Goal: Feedback & Contribution: Leave review/rating

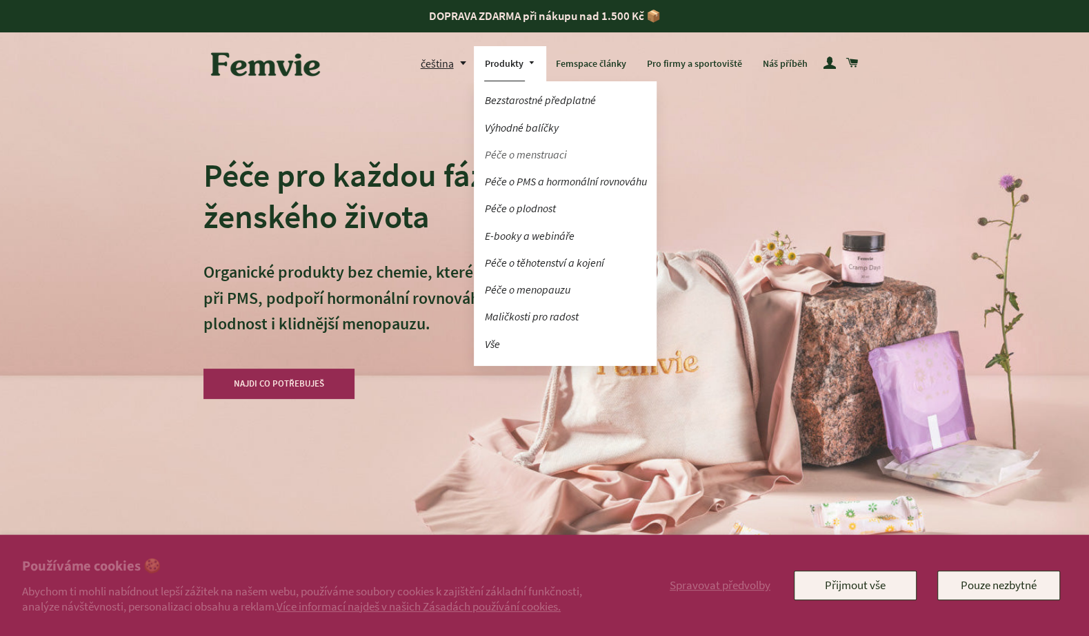
click at [519, 156] on link "Péče o menstruaci" at bounding box center [565, 155] width 183 height 24
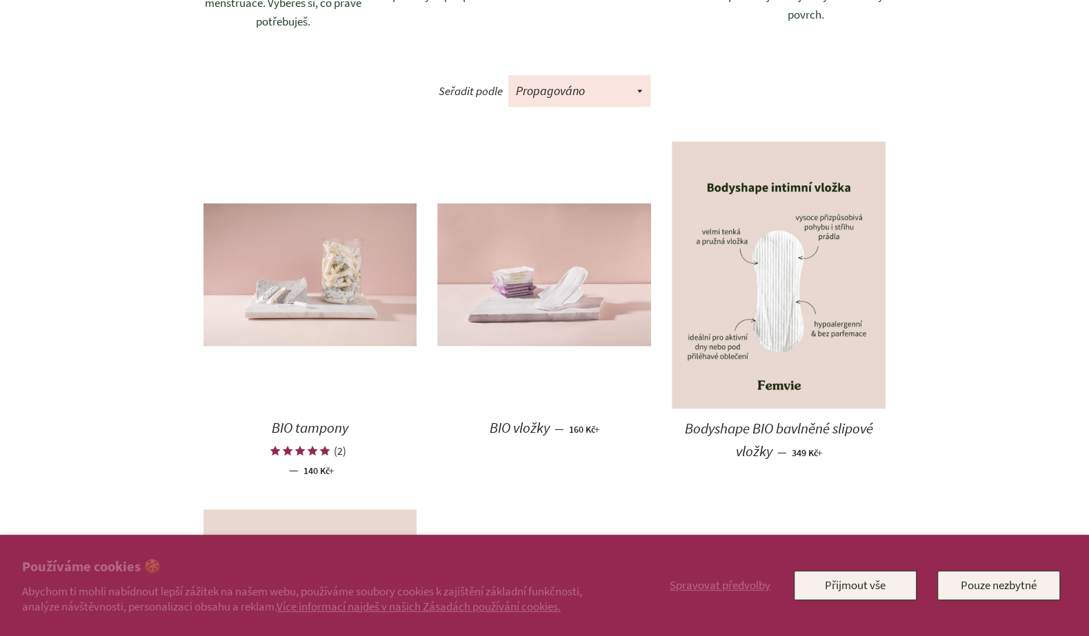
scroll to position [710, 0]
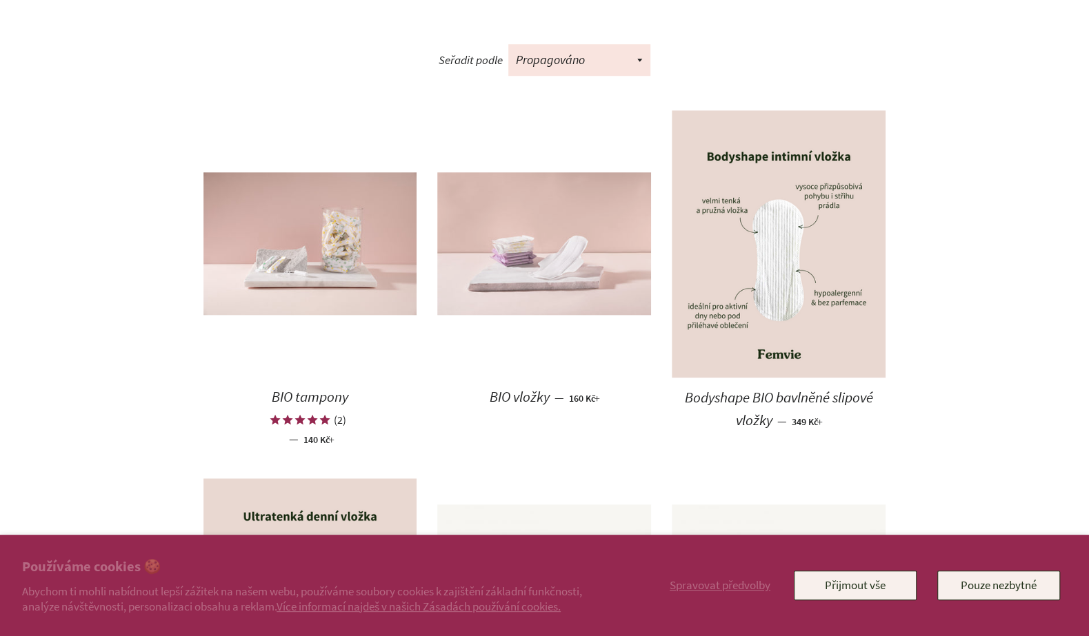
click at [514, 270] on img at bounding box center [544, 243] width 214 height 143
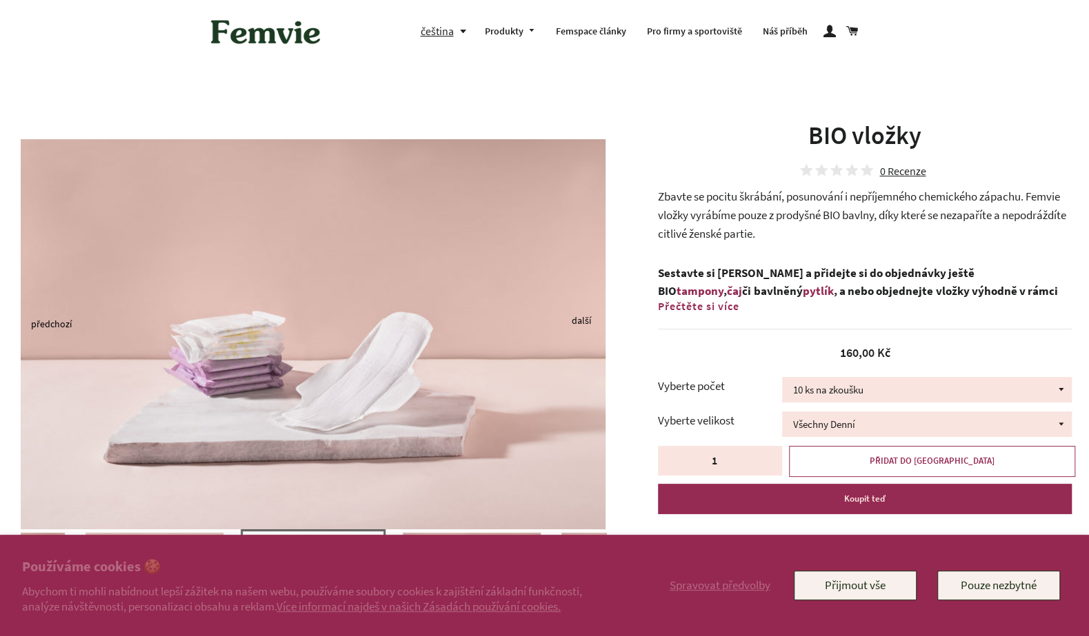
click at [904, 172] on div "0 Recenze" at bounding box center [902, 171] width 46 height 10
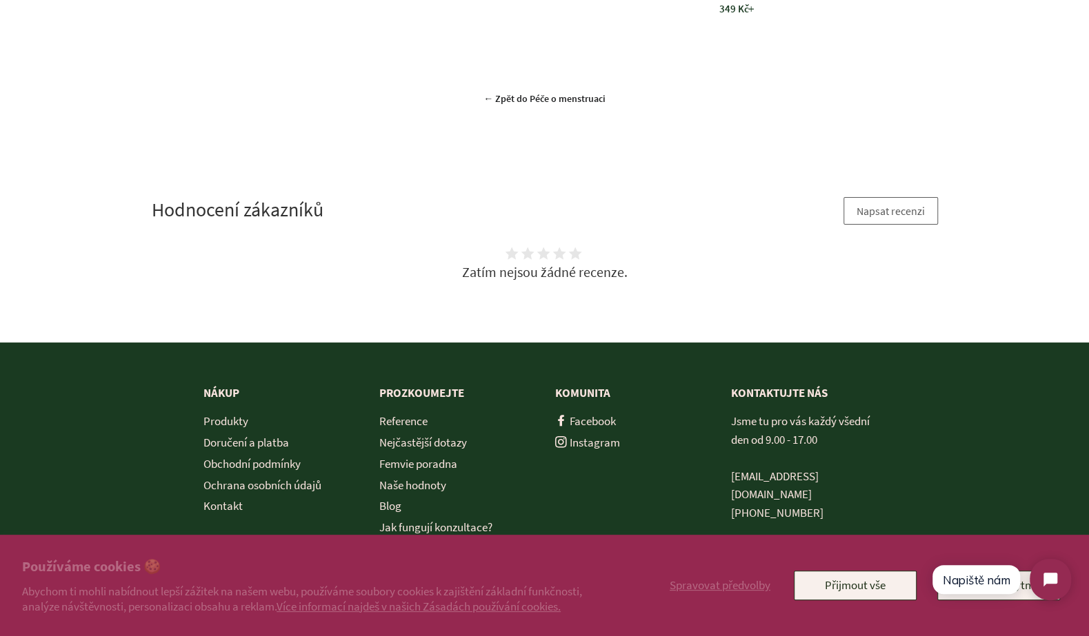
click at [876, 197] on button "Napsat recenzi" at bounding box center [890, 211] width 94 height 28
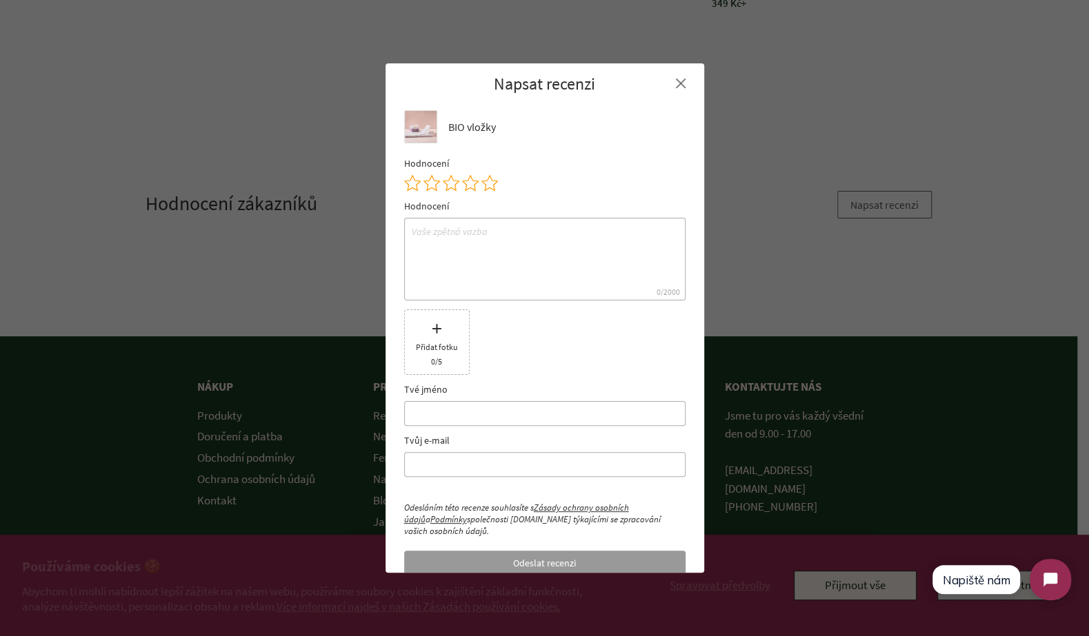
scroll to position [3177, 0]
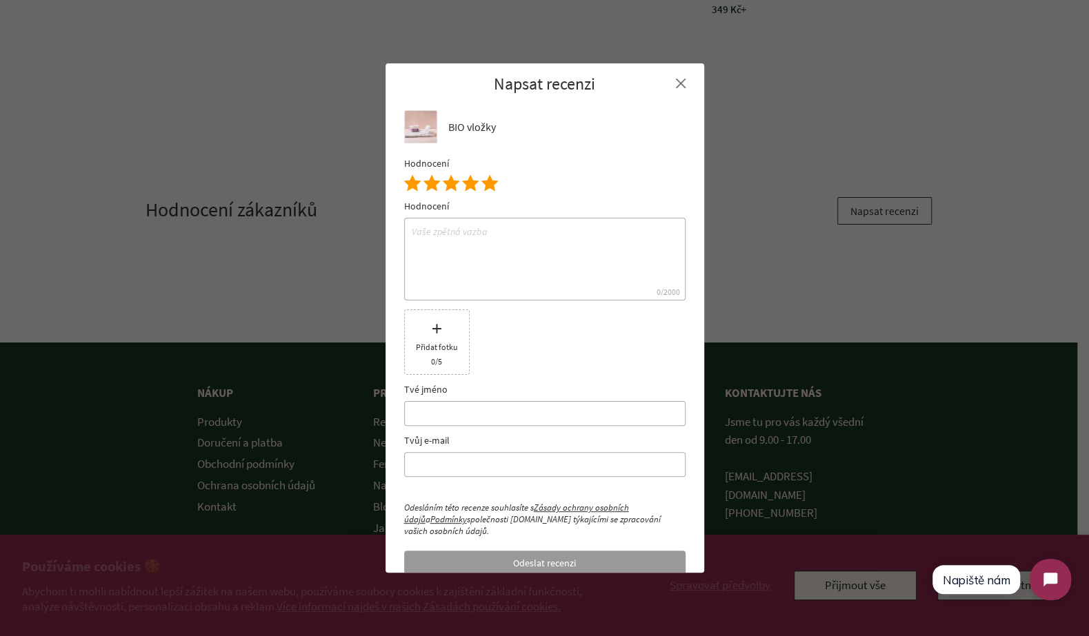
click at [483, 185] on icon at bounding box center [489, 183] width 17 height 17
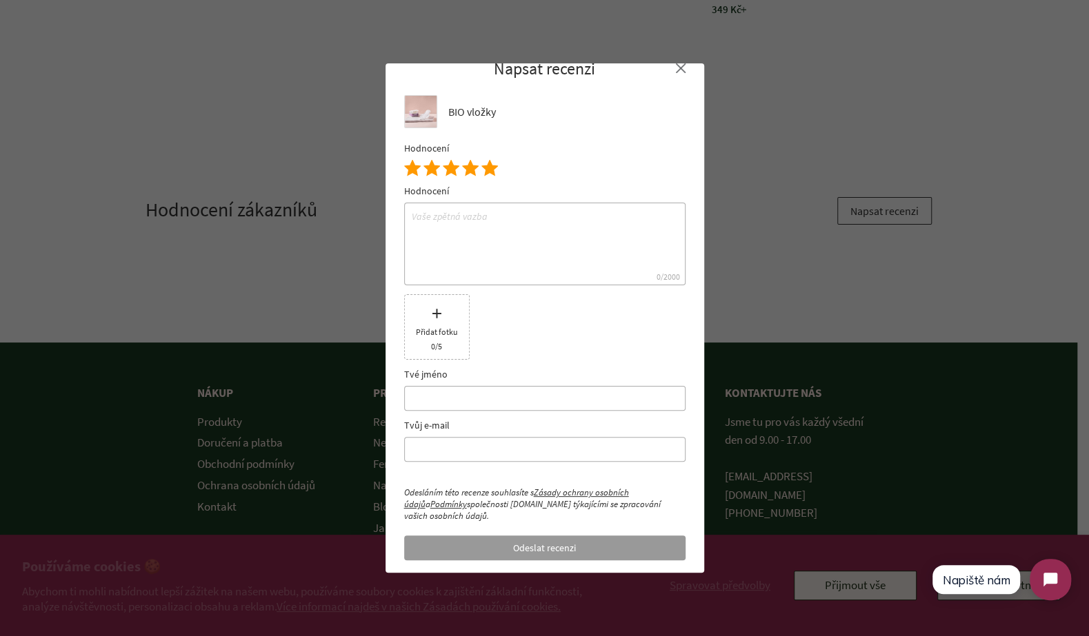
click at [493, 256] on textarea at bounding box center [544, 244] width 281 height 83
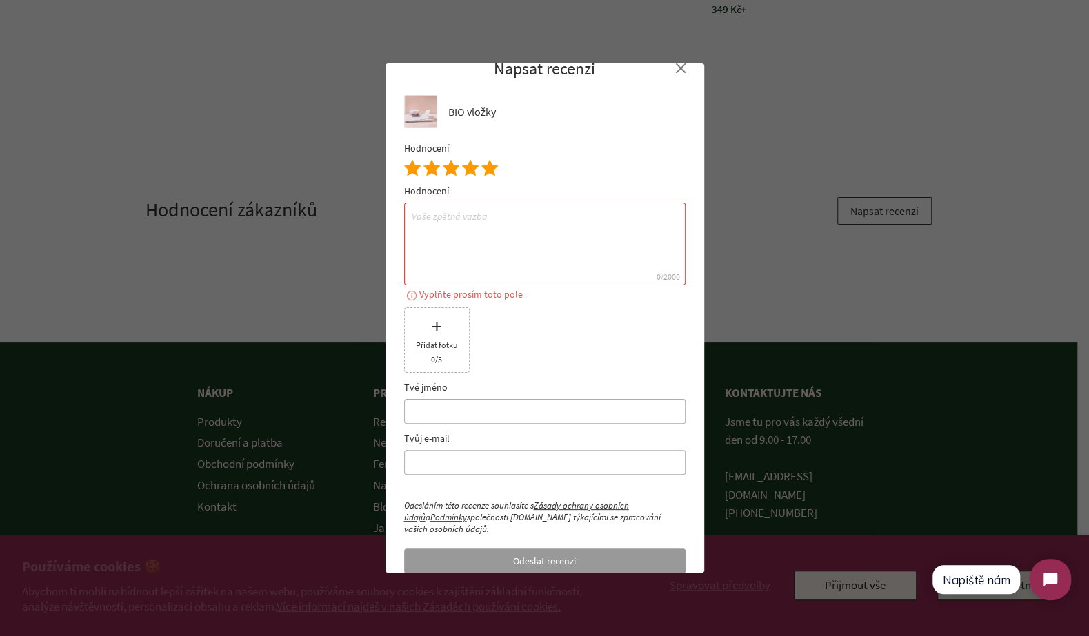
paste textarea "jsme s vašimi produkty nadmíru spokojeni. Přítelkyně s vložkami z kamenného obc…"
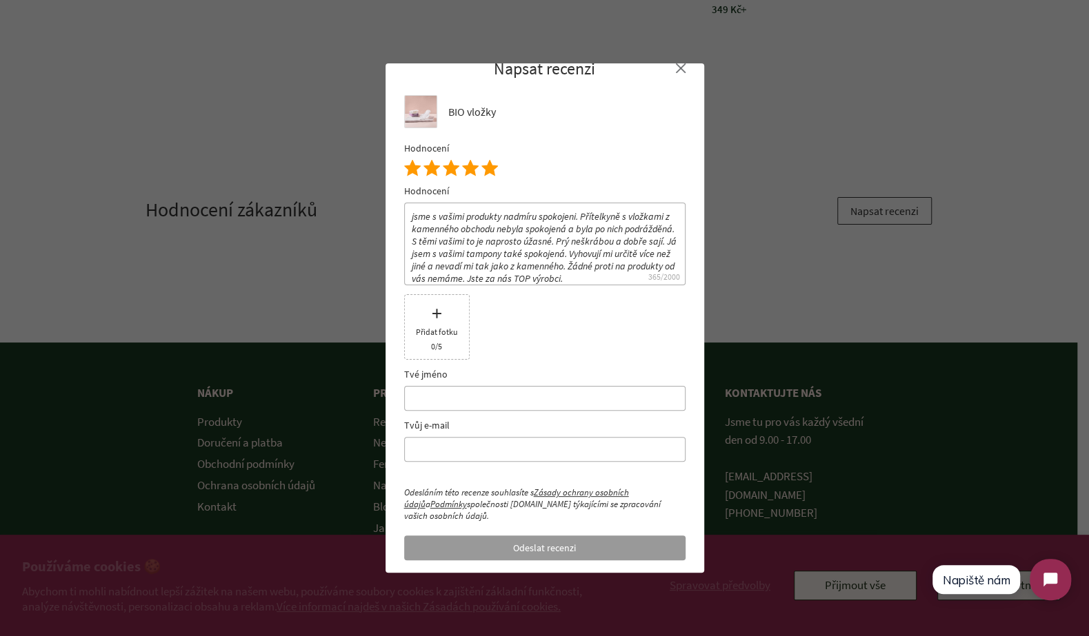
click at [415, 216] on textarea "jsme s vašimi produkty nadmíru spokojeni. Přítelkyně s vložkami z kamenného obc…" at bounding box center [544, 244] width 281 height 83
click at [612, 239] on textarea "Jsme s vašimi produkty nadmíru spokojeni. Přítelkyně s vložkami z kamenného obc…" at bounding box center [544, 244] width 281 height 83
type textarea "Jsme s vašimi produkty nadmíru spokojeni. Přítelkyně s vložkami z kamenného obc…"
click at [474, 403] on input "text" at bounding box center [544, 398] width 281 height 25
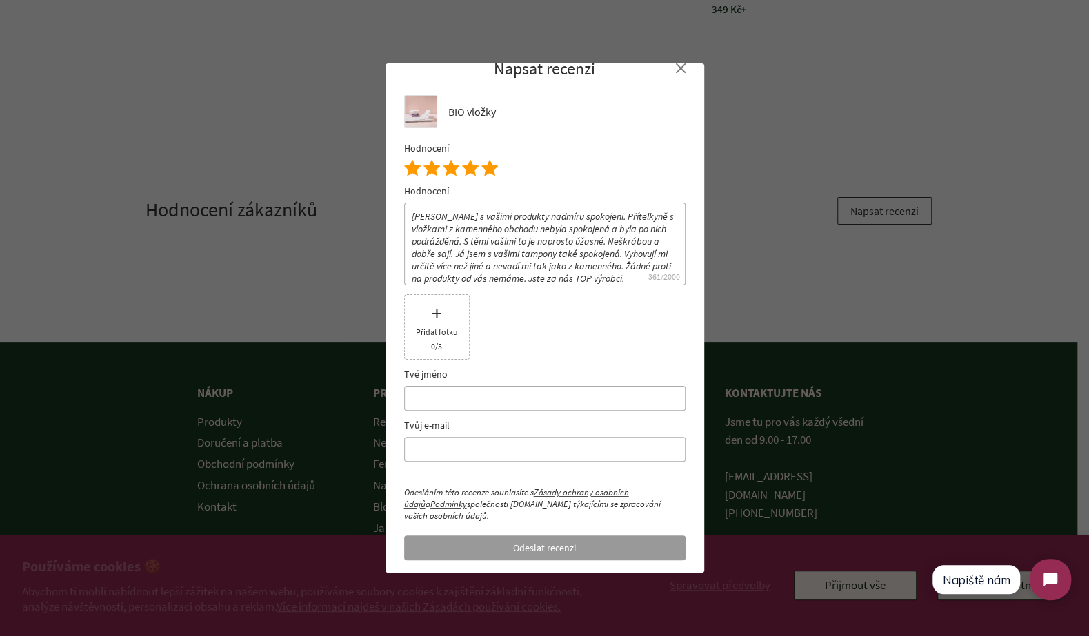
paste input "Magdaléna Jančiová"
type input "Magdaléna Jančiová"
click at [494, 447] on input "text" at bounding box center [544, 449] width 281 height 25
paste input "izumicz159@gmail.com"
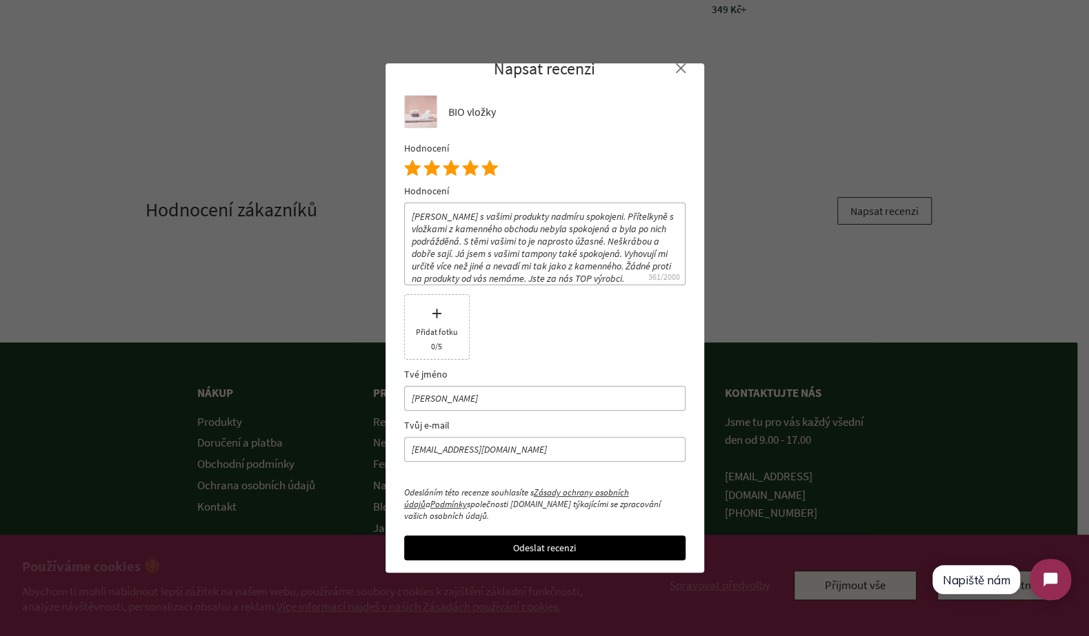
type input "izumicz159@gmail.com"
click at [493, 477] on form "Hodnocení Jsme s vašimi produkty nadmíru spokojeni. Přítelkyně s vložkami z kam…" at bounding box center [544, 368] width 281 height 384
click at [548, 543] on button "Odeslat recenzi" at bounding box center [544, 548] width 281 height 25
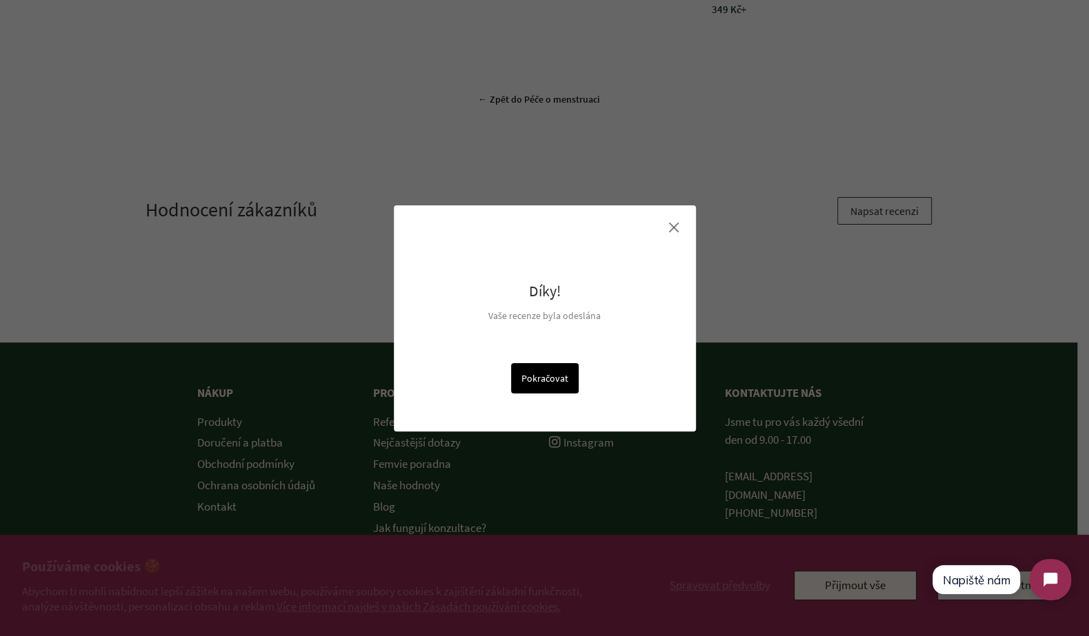
click at [671, 228] on div at bounding box center [674, 228] width 10 height 10
